Goal: Task Accomplishment & Management: Use online tool/utility

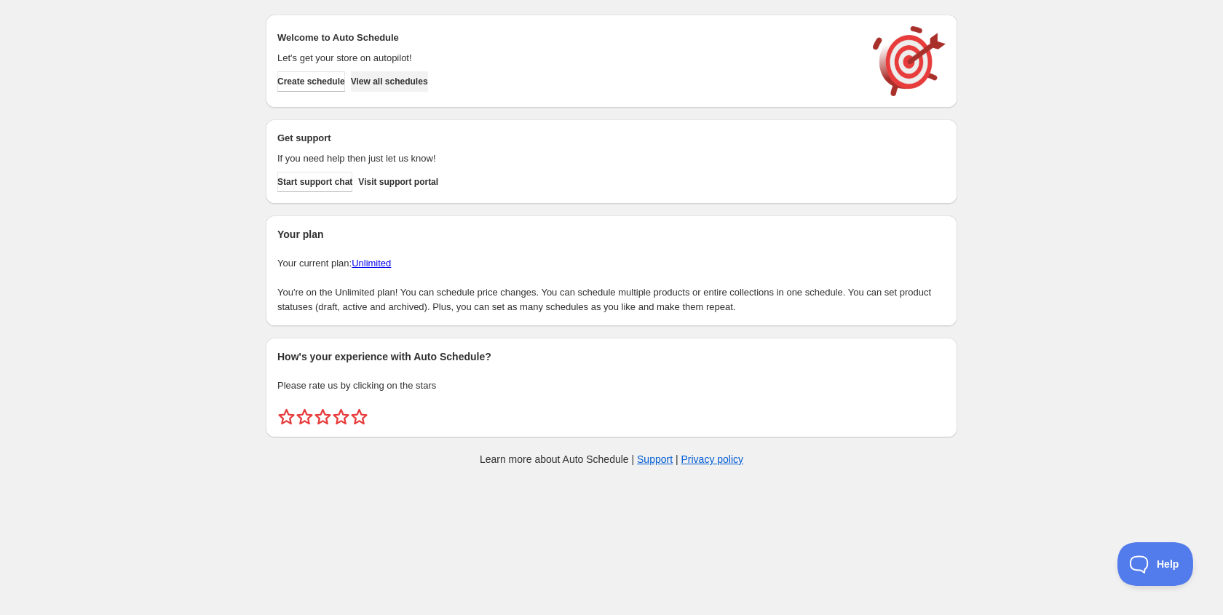
click at [423, 74] on button "View all schedules" at bounding box center [389, 81] width 77 height 20
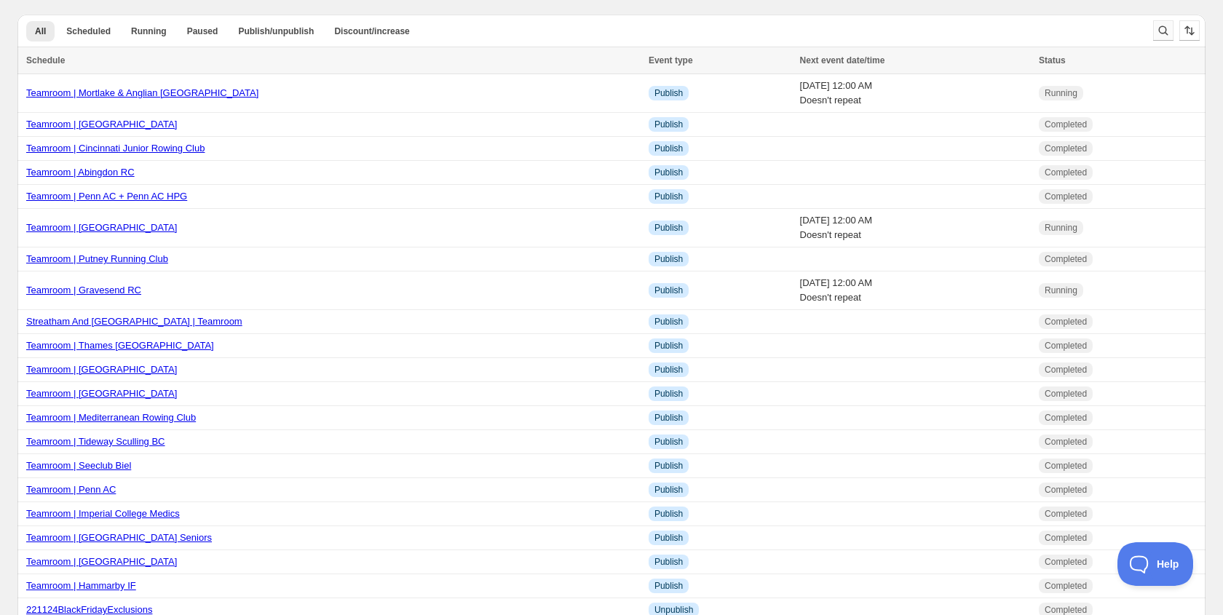
click at [1160, 33] on icon "Search and filter results" at bounding box center [1163, 30] width 9 height 9
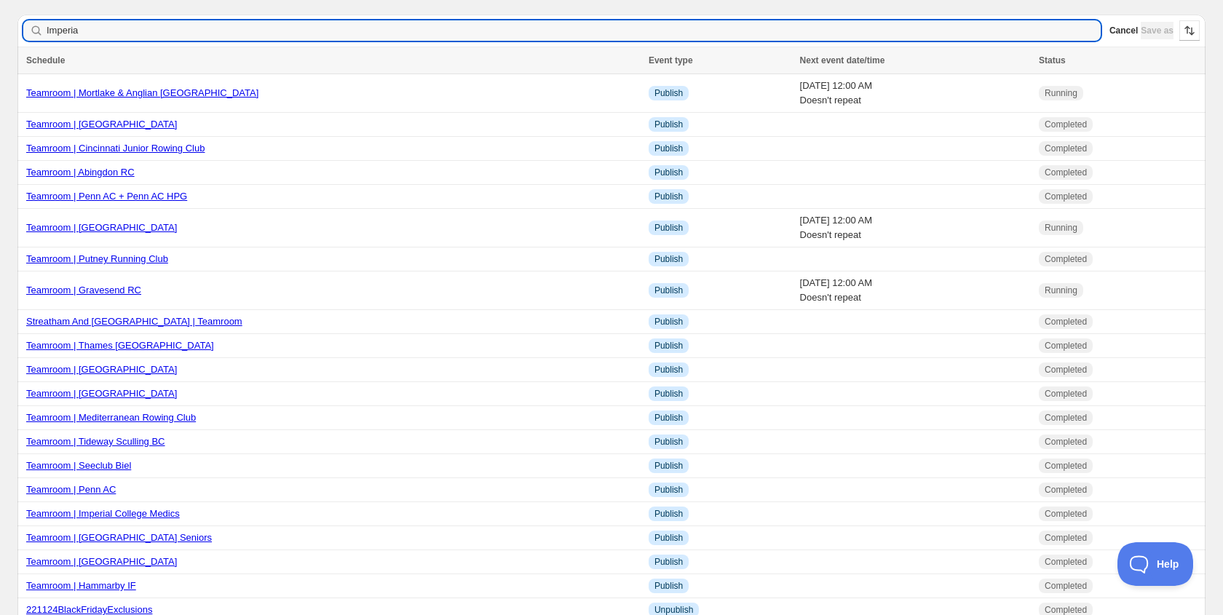
type input "Imperial"
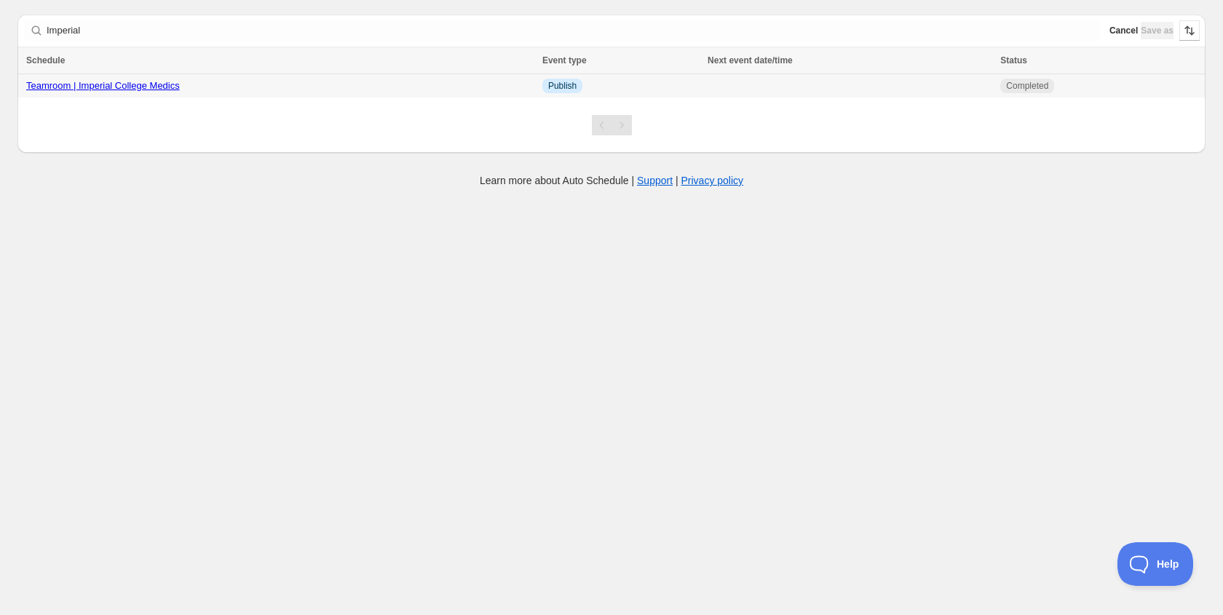
click at [68, 84] on link "Teamroom | Imperial College Medics" at bounding box center [103, 85] width 154 height 11
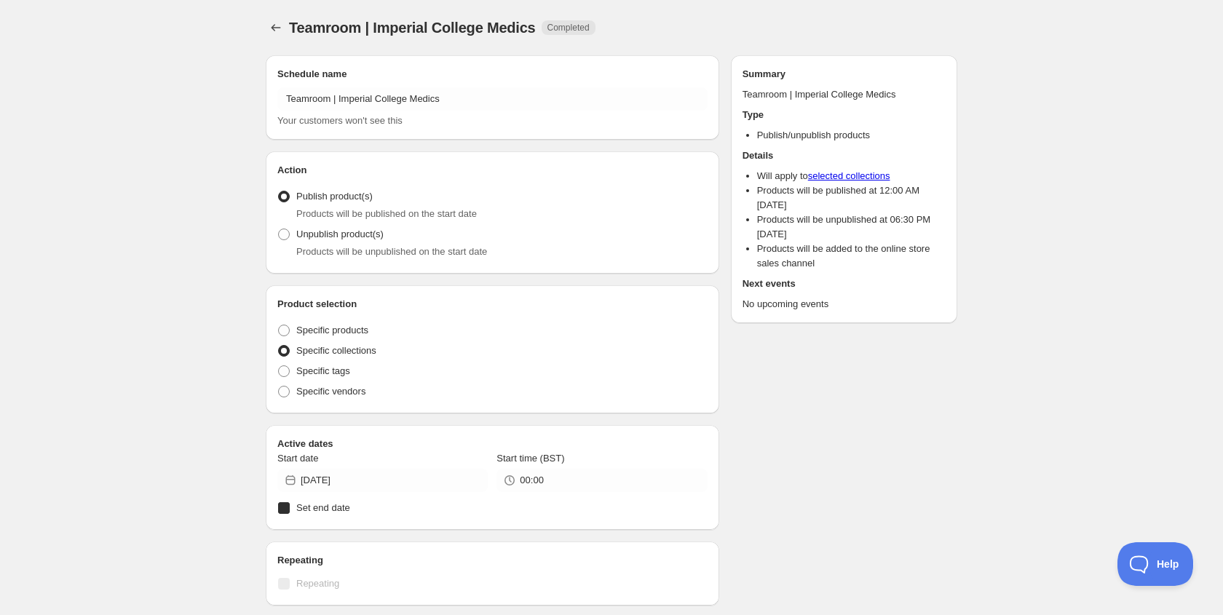
radio input "true"
checkbox input "true"
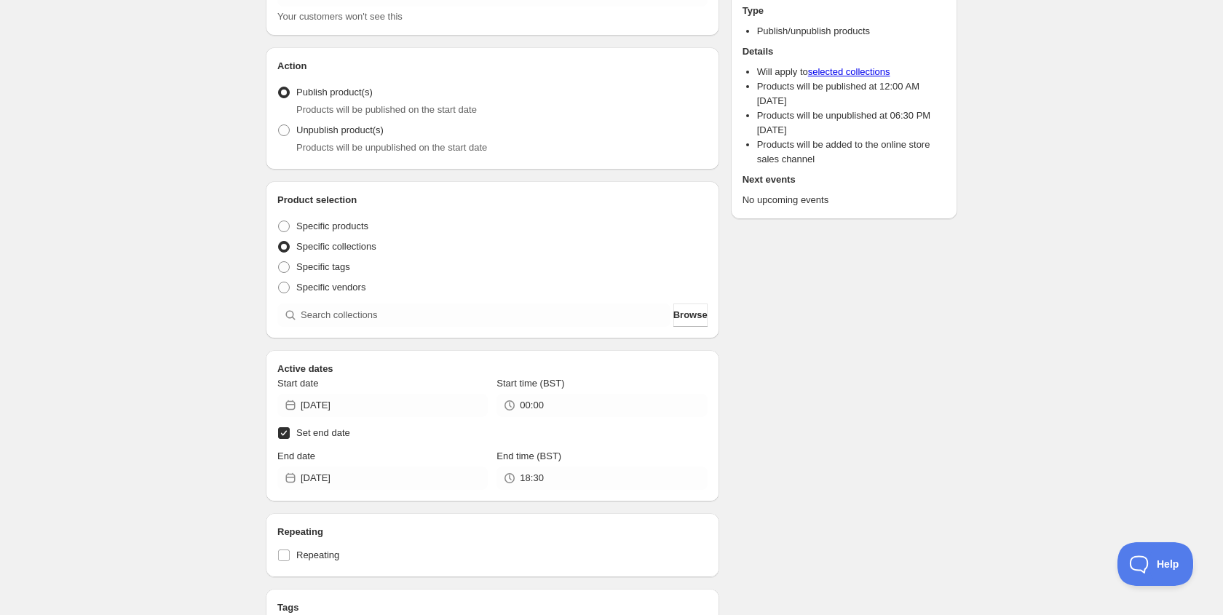
scroll to position [227, 0]
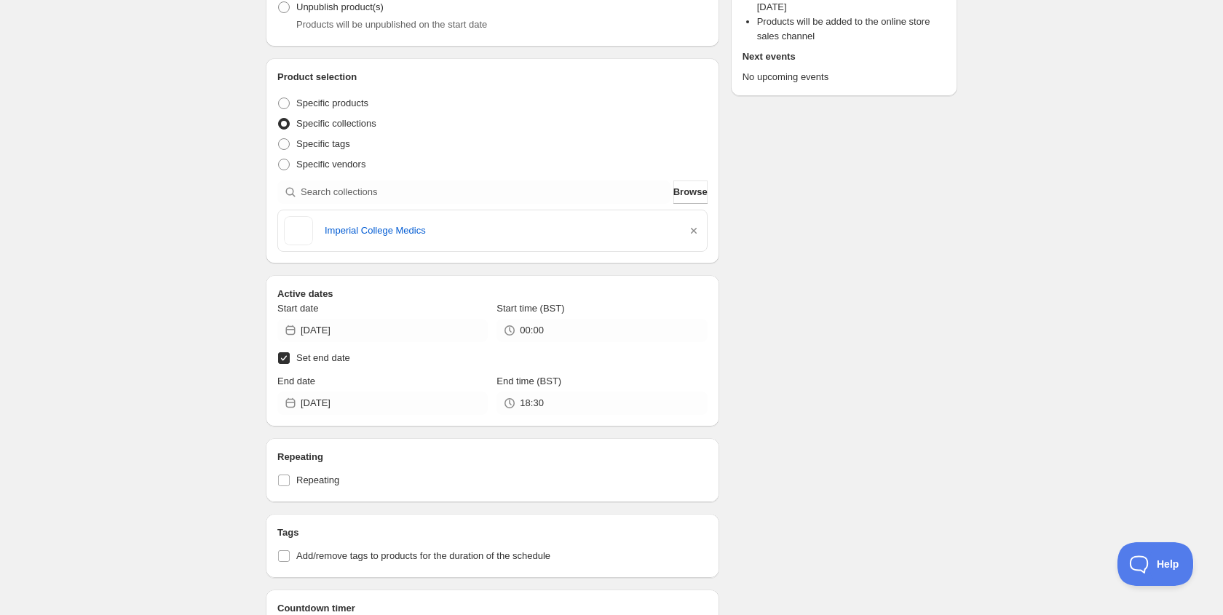
click at [384, 317] on div "Start date [DATE]" at bounding box center [382, 321] width 210 height 41
click at [383, 330] on input "[DATE]" at bounding box center [394, 330] width 187 height 23
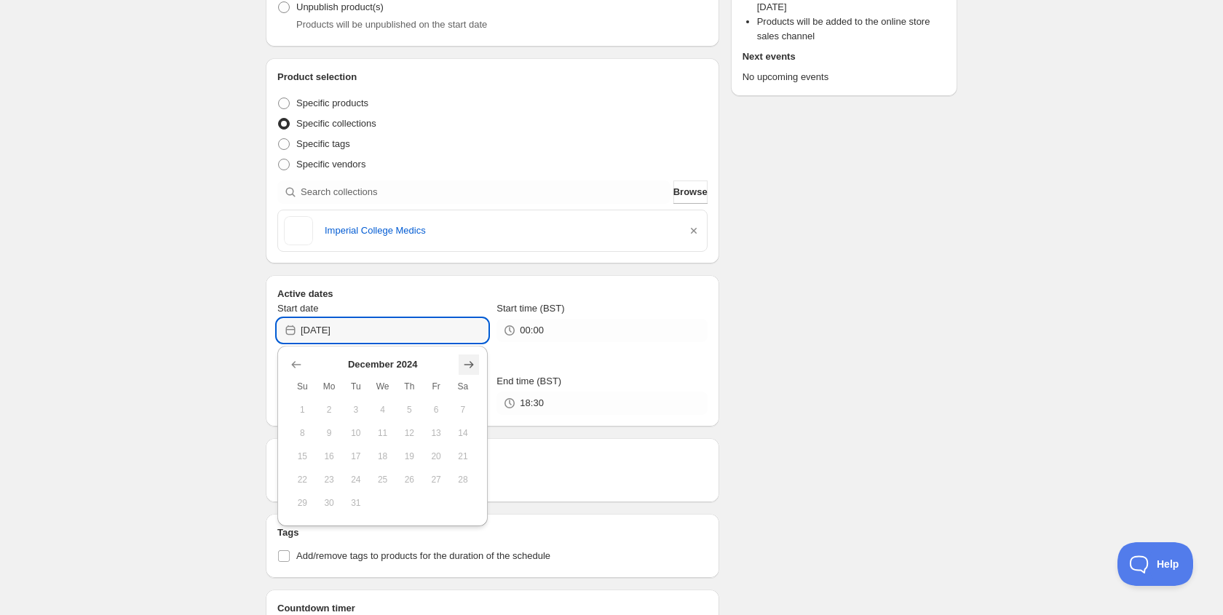
click at [459, 365] on button "Show next month, January 2025" at bounding box center [469, 365] width 20 height 20
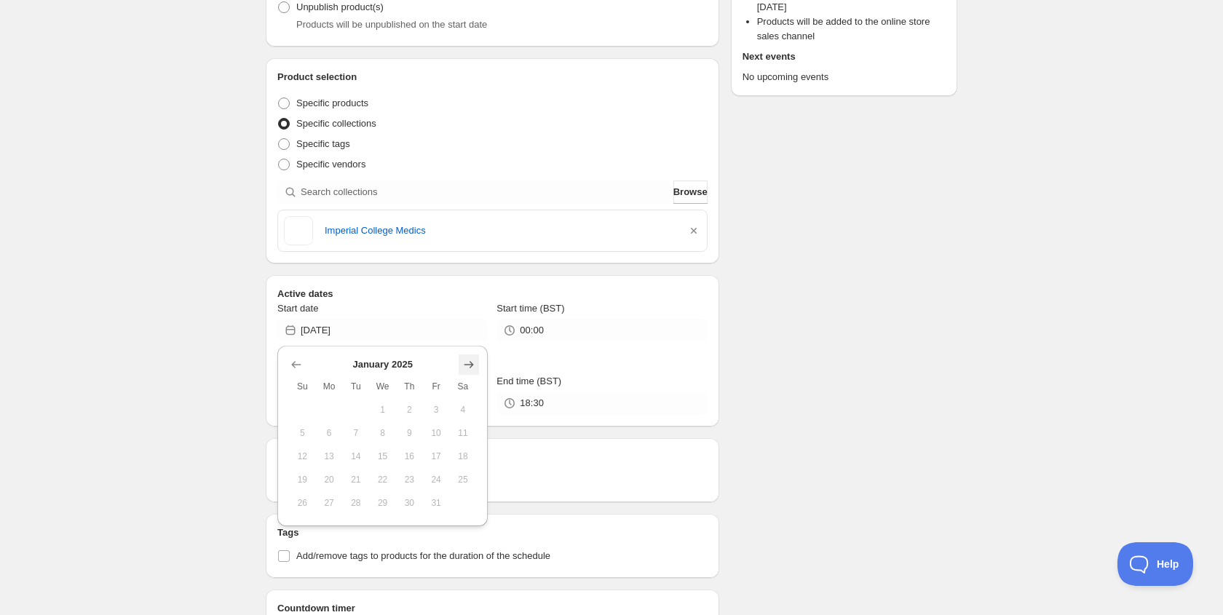
click at [465, 365] on icon "Show next month, February 2025" at bounding box center [468, 364] width 9 height 7
click at [465, 365] on icon "Show next month, April 2025" at bounding box center [468, 364] width 9 height 7
click at [465, 365] on icon "Show next month, May 2025" at bounding box center [468, 364] width 9 height 7
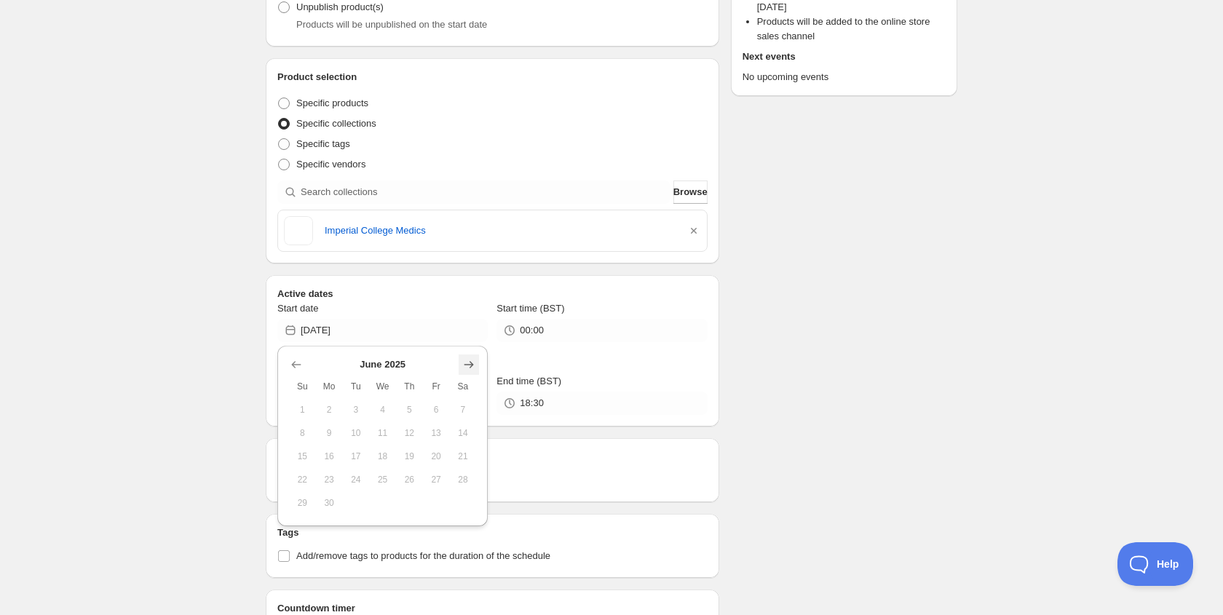
click at [465, 365] on icon "Show next month, July 2025" at bounding box center [468, 364] width 9 height 7
click at [465, 365] on icon "Show next month, August 2025" at bounding box center [468, 364] width 9 height 7
click at [465, 365] on icon "Show next month, October 2025" at bounding box center [468, 364] width 9 height 7
click at [378, 452] on span "15" at bounding box center [382, 457] width 15 height 12
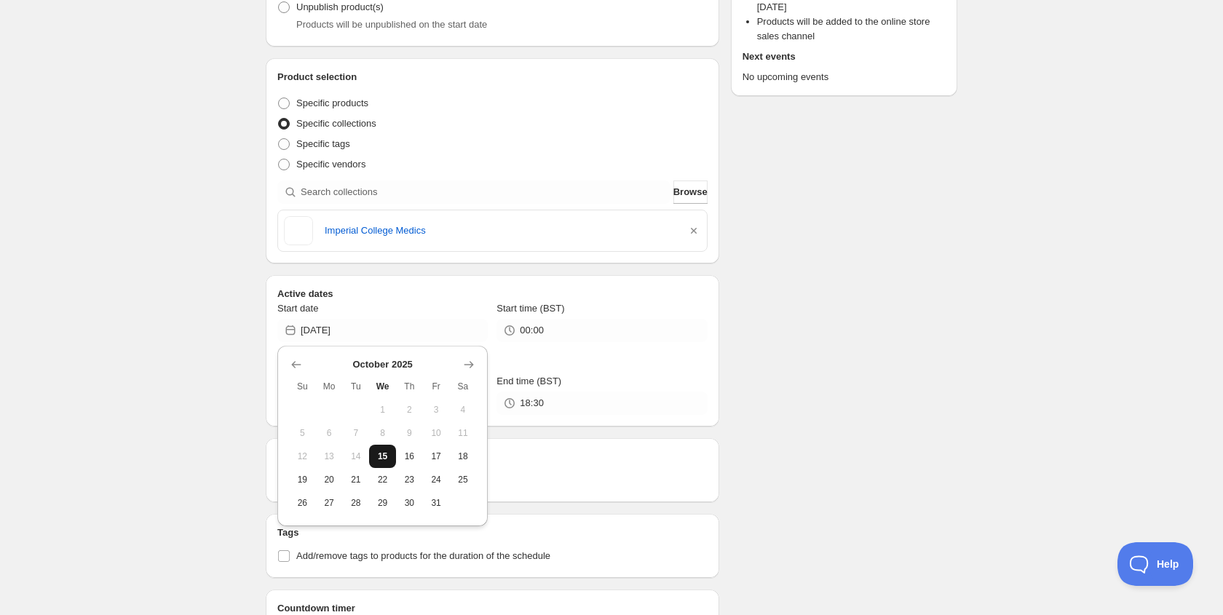
type input "[DATE]"
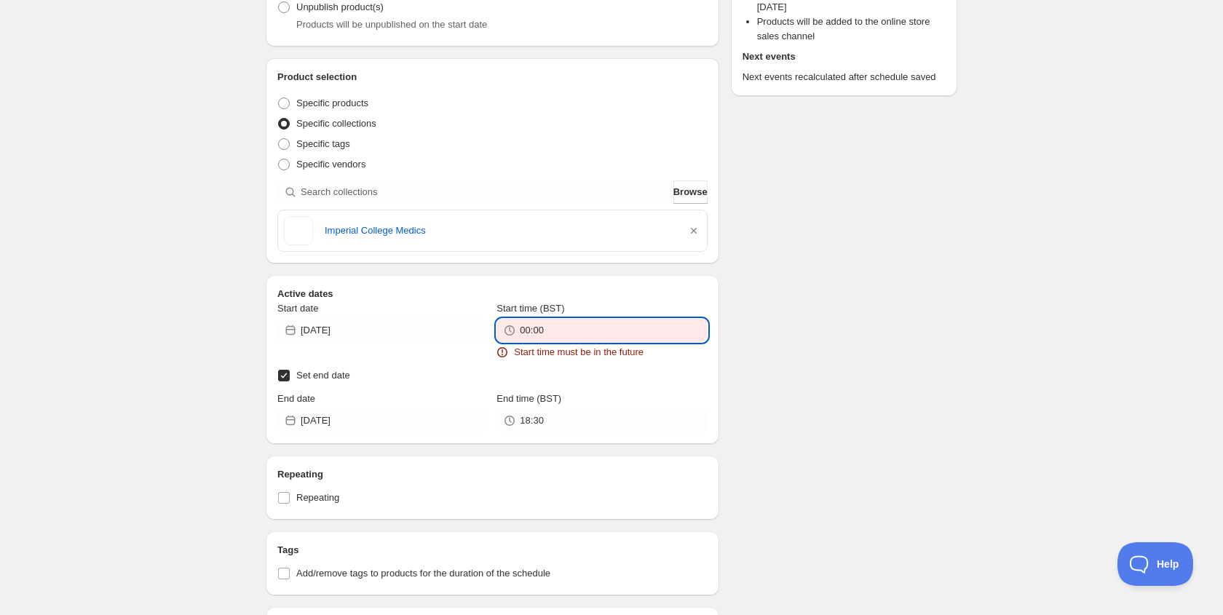
click at [548, 339] on input "00:00" at bounding box center [613, 330] width 187 height 23
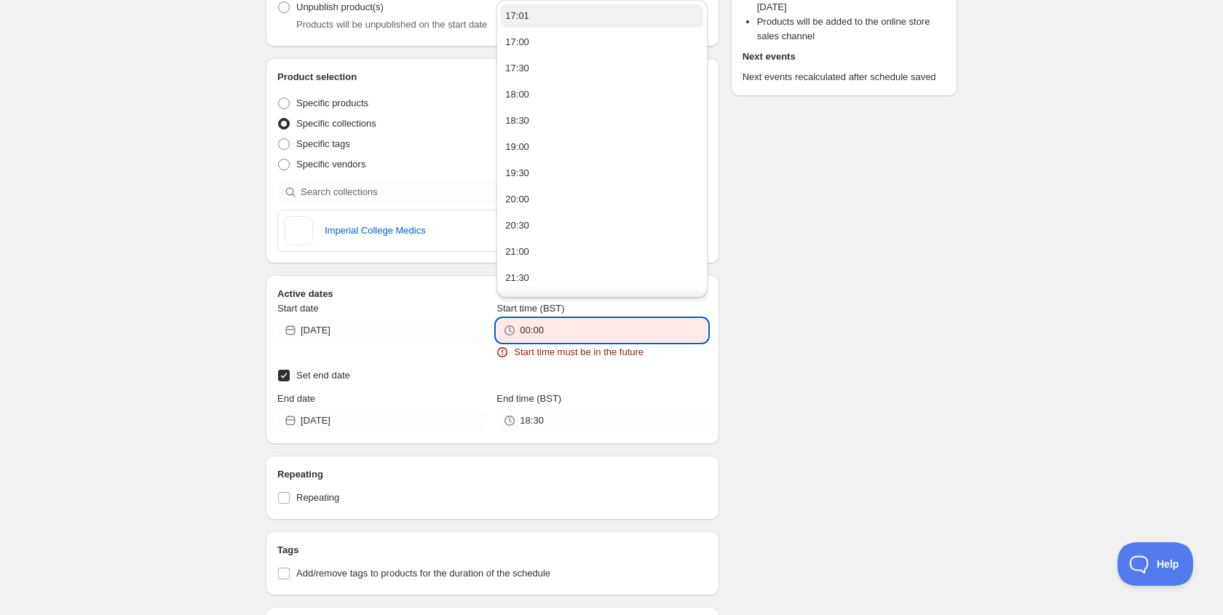
click at [519, 20] on div "17:01" at bounding box center [517, 16] width 24 height 15
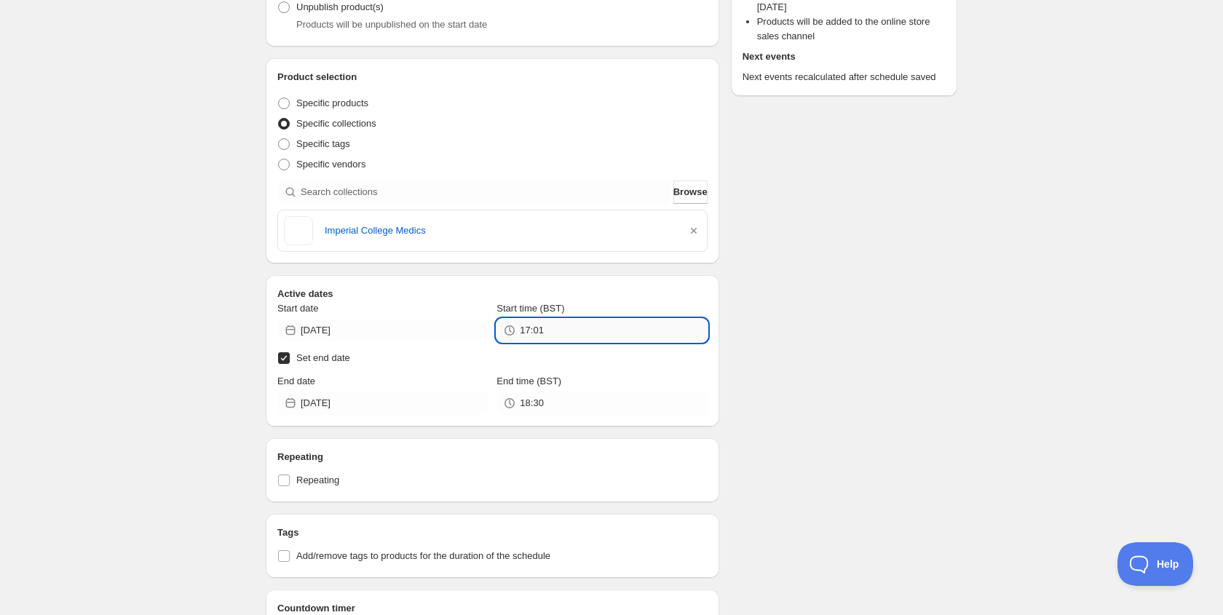
click at [560, 329] on input "17:01" at bounding box center [613, 330] width 187 height 23
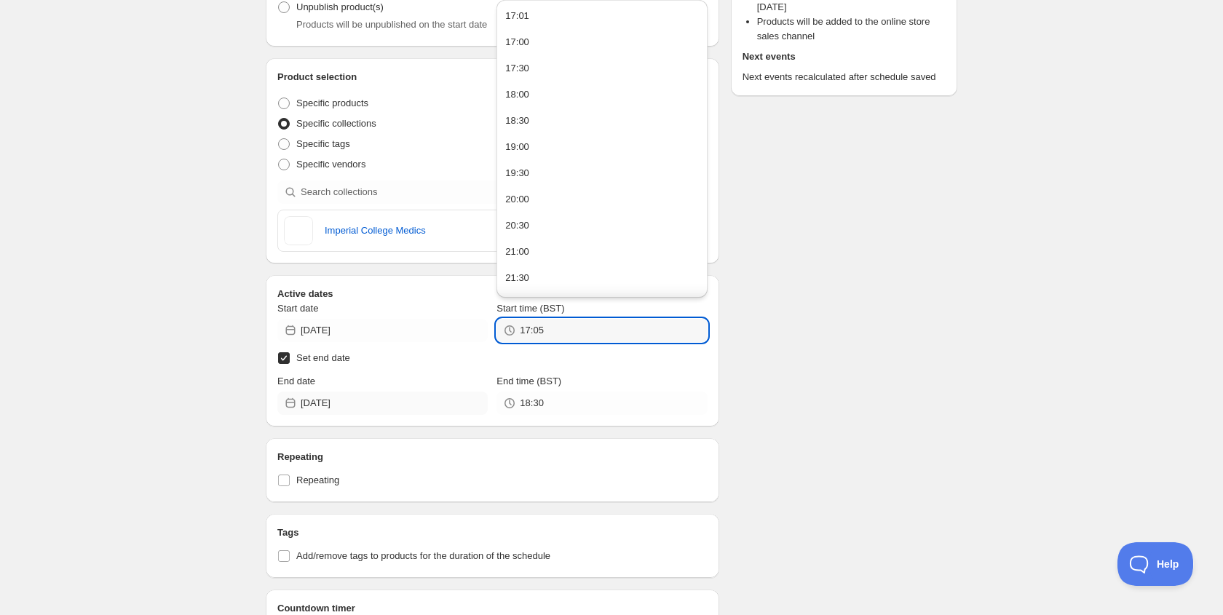
type input "17:05"
click at [370, 405] on input "[DATE]" at bounding box center [394, 403] width 187 height 23
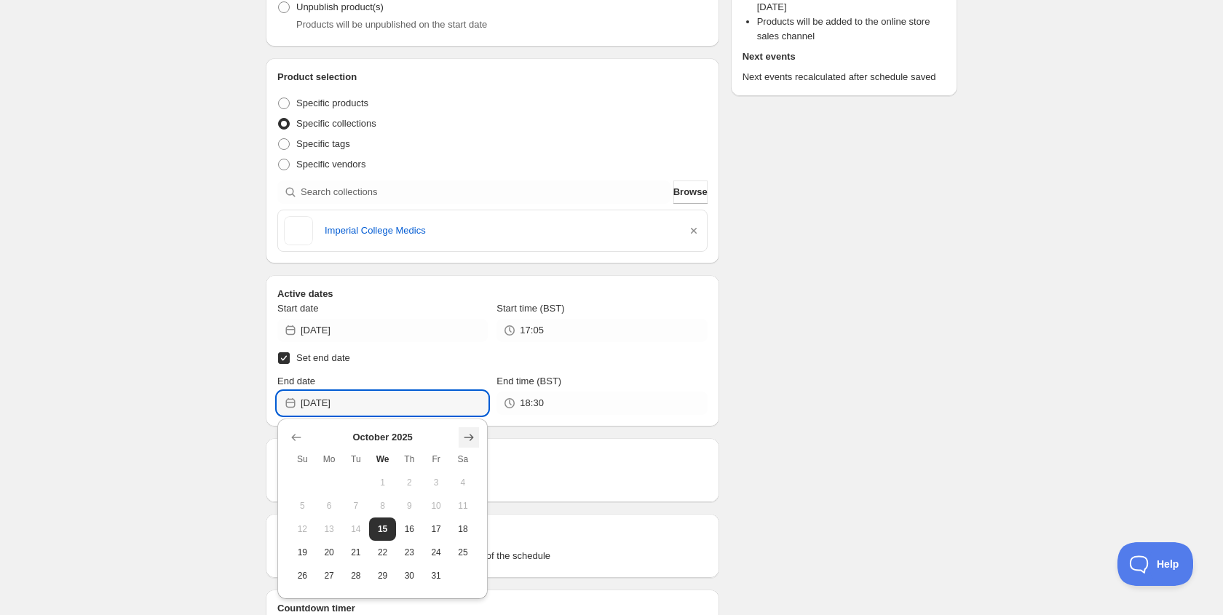
click at [465, 443] on icon "Show next month, November 2025" at bounding box center [469, 437] width 15 height 15
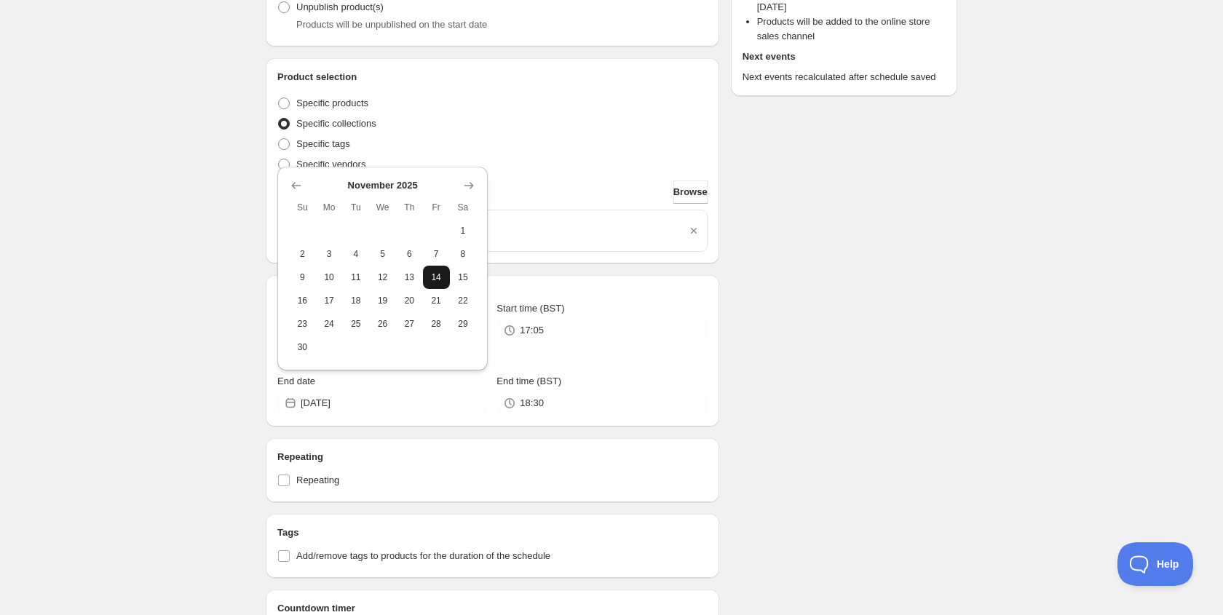
click at [437, 268] on button "14" at bounding box center [436, 277] width 27 height 23
type input "[DATE]"
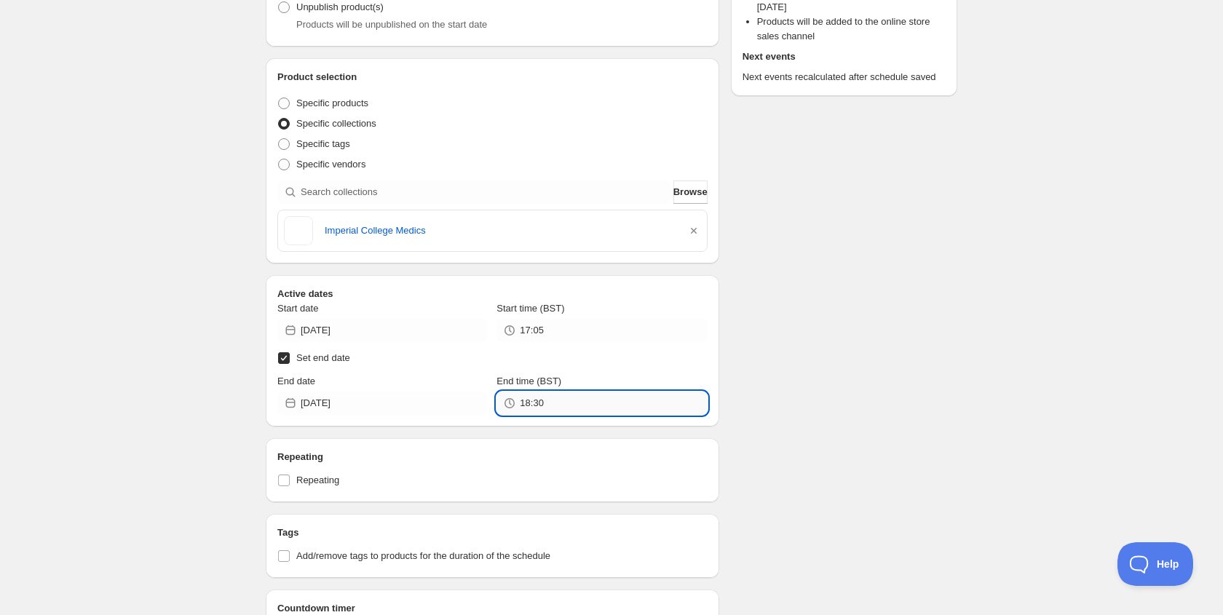
click at [555, 401] on input "18:30" at bounding box center [613, 403] width 187 height 23
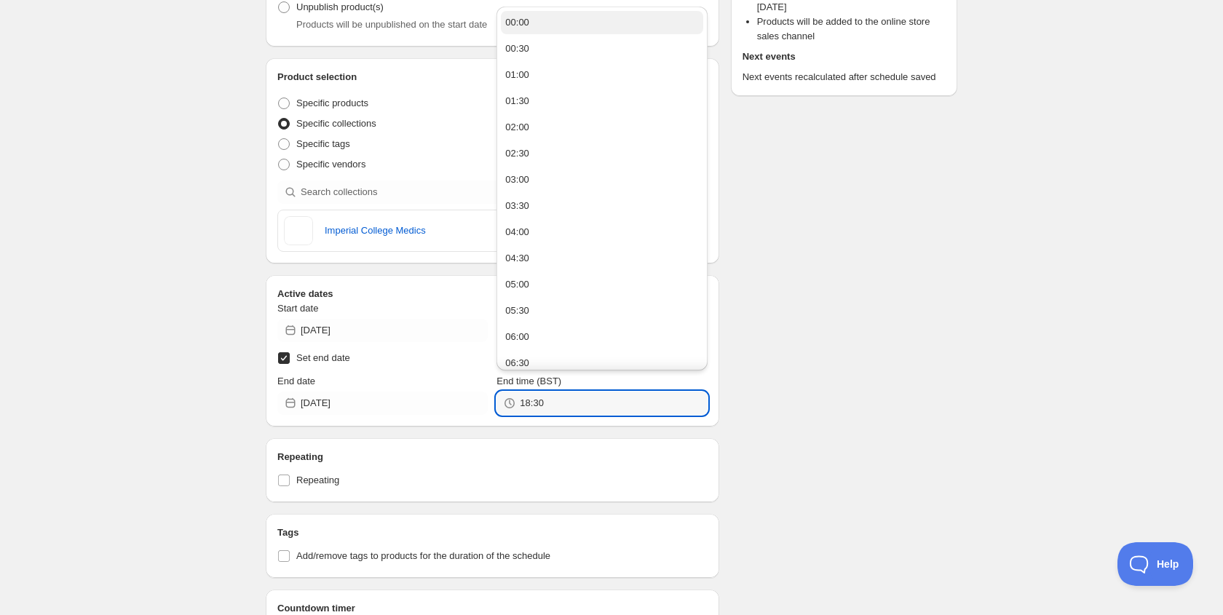
click at [539, 28] on button "00:00" at bounding box center [602, 22] width 202 height 23
type input "00:00"
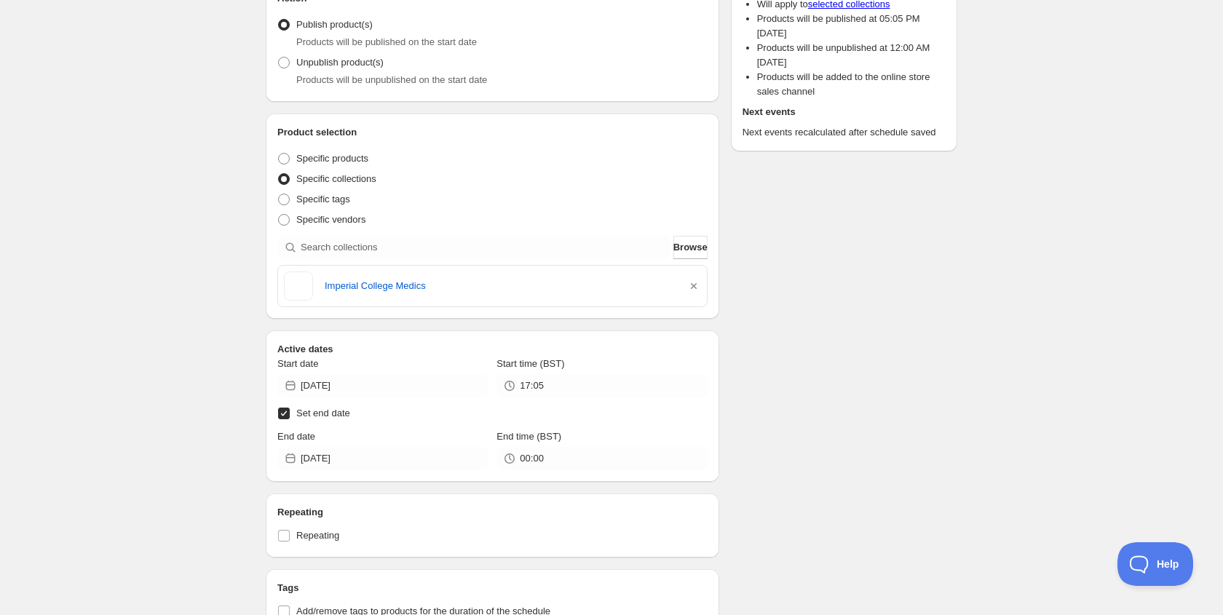
scroll to position [0, 0]
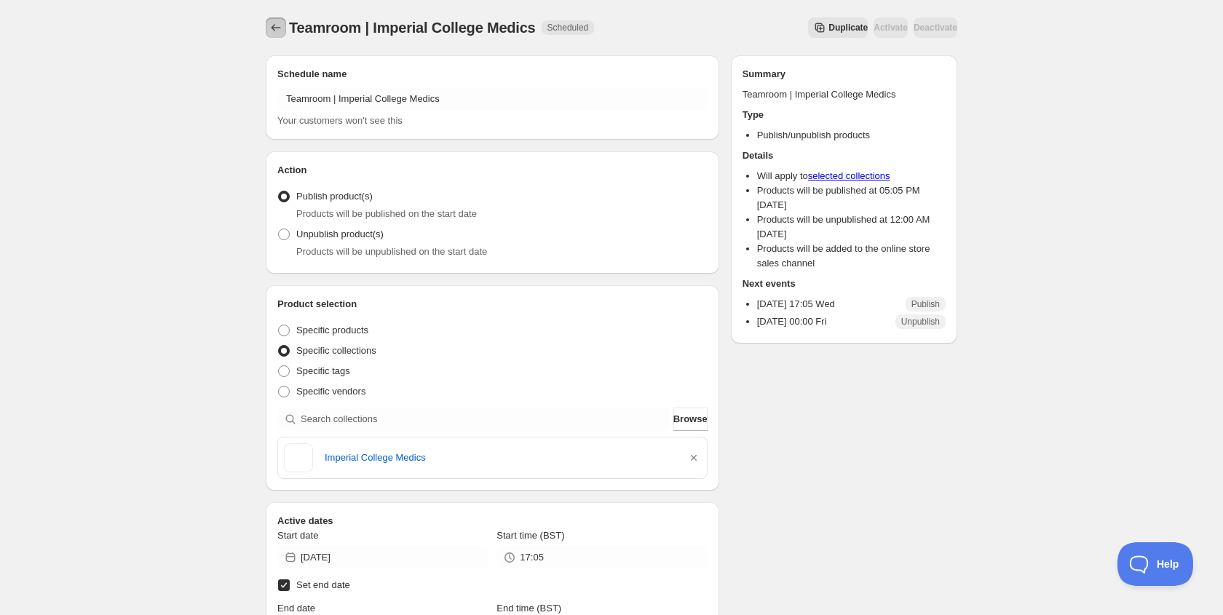
click at [273, 33] on icon "Schedules" at bounding box center [276, 27] width 15 height 15
